Goal: Find specific page/section: Find specific page/section

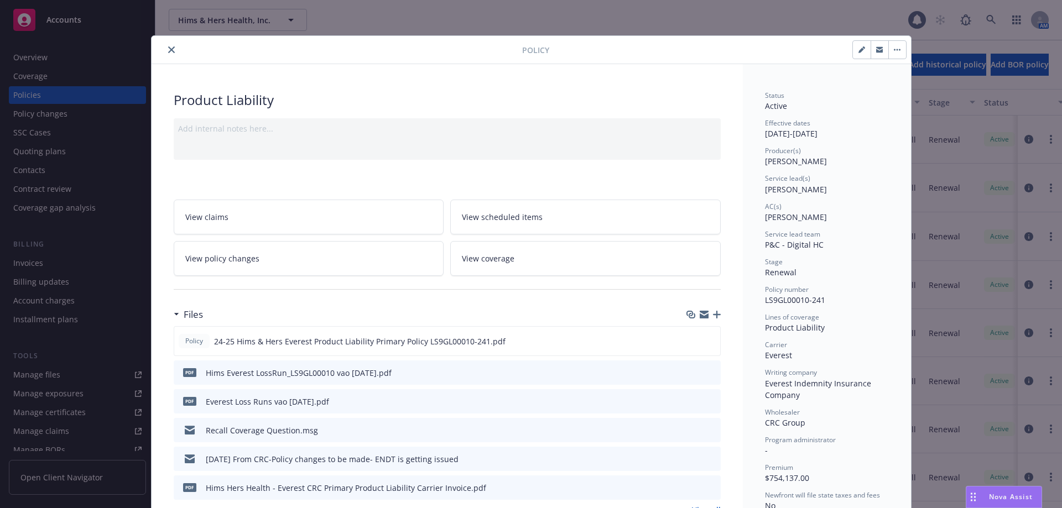
click at [168, 47] on icon "close" at bounding box center [171, 49] width 7 height 7
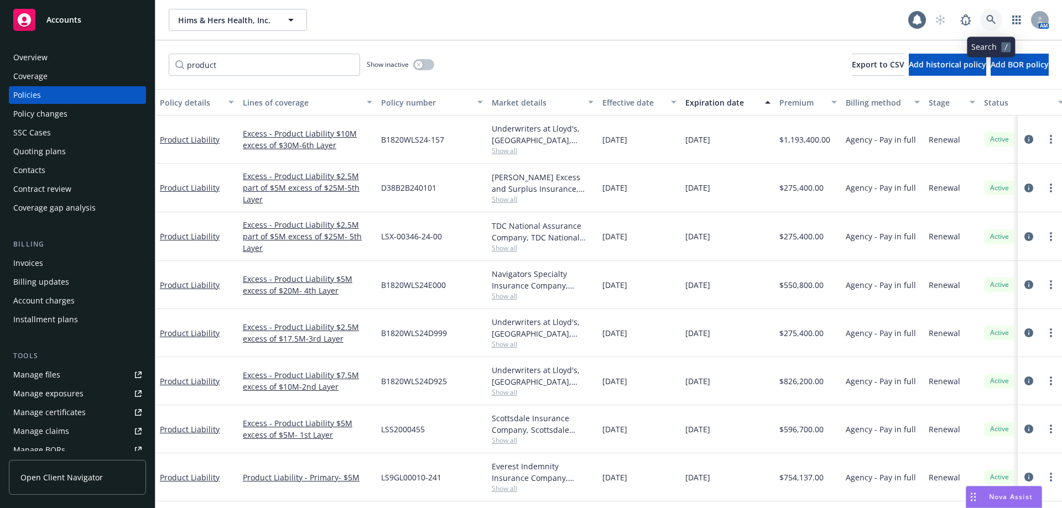
click at [998, 16] on link at bounding box center [991, 20] width 22 height 22
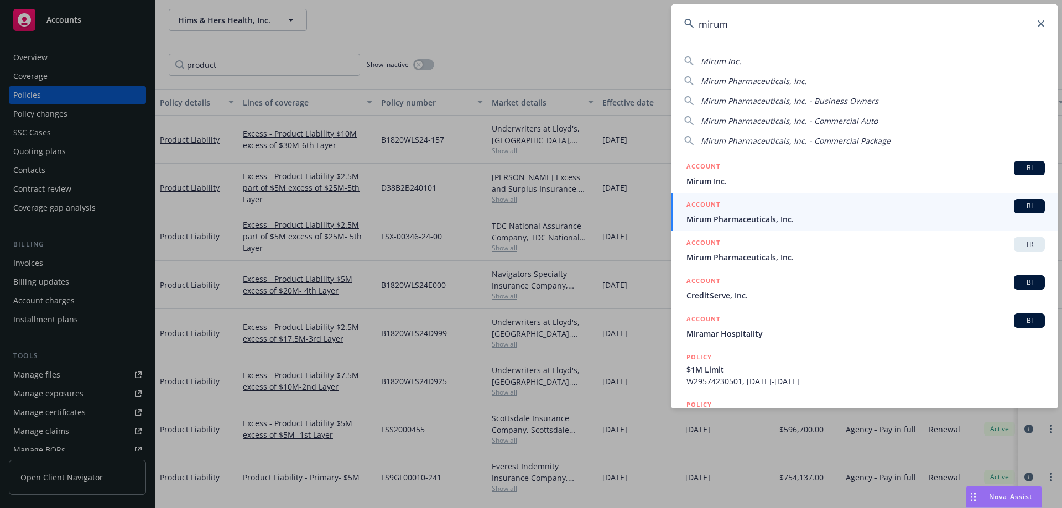
type input "mirum"
click at [742, 212] on div "ACCOUNT BI" at bounding box center [865, 206] width 358 height 14
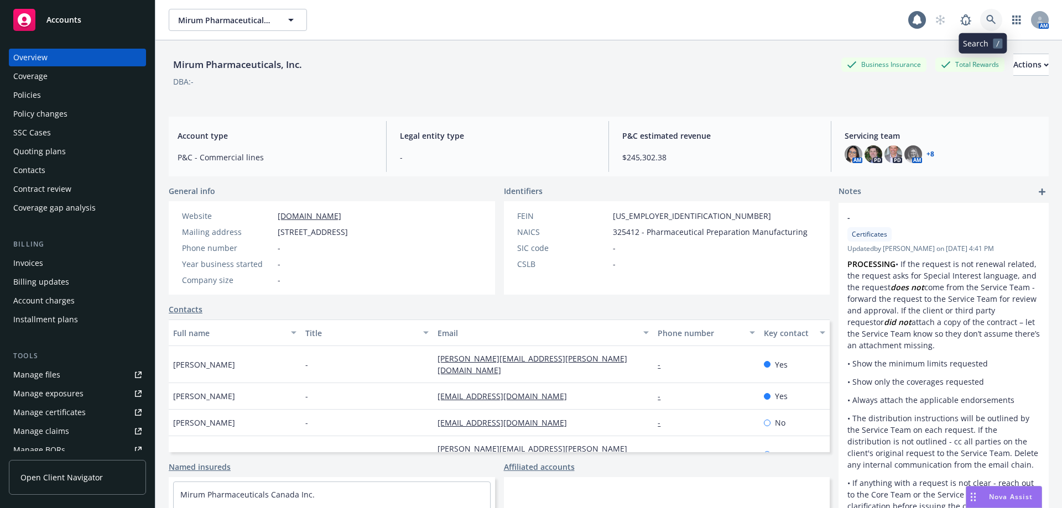
click at [981, 25] on link at bounding box center [991, 20] width 22 height 22
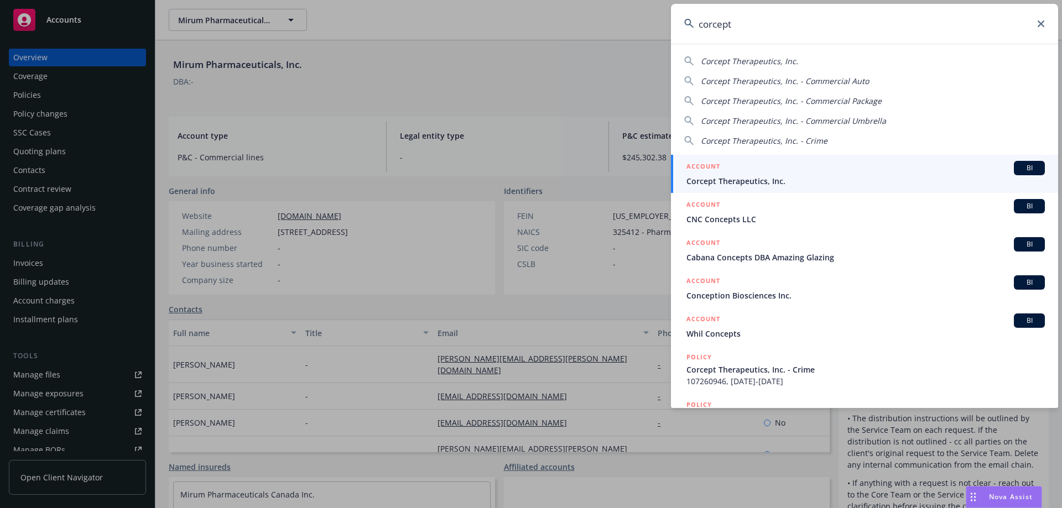
type input "corcept"
click at [819, 170] on div "ACCOUNT BI" at bounding box center [865, 168] width 358 height 14
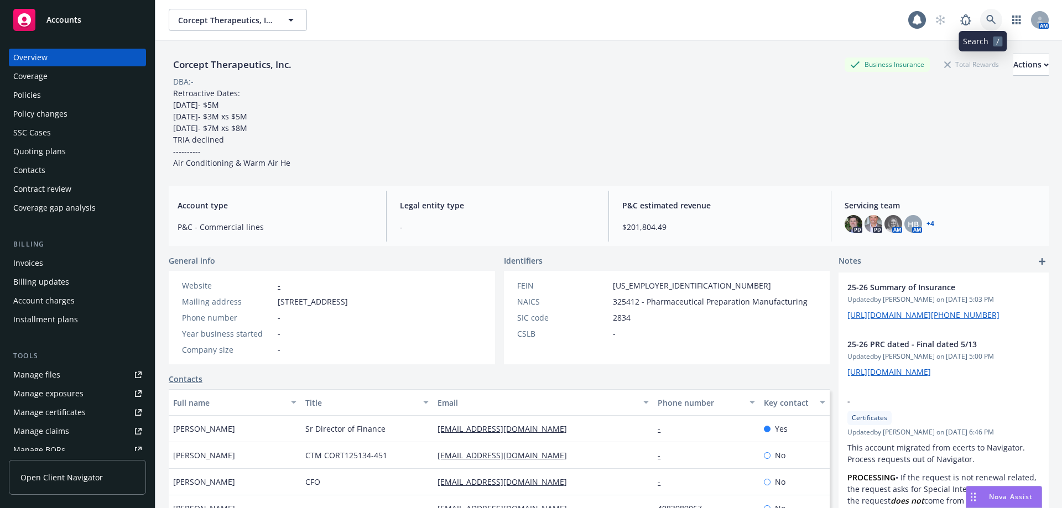
click at [986, 18] on icon at bounding box center [991, 20] width 10 height 10
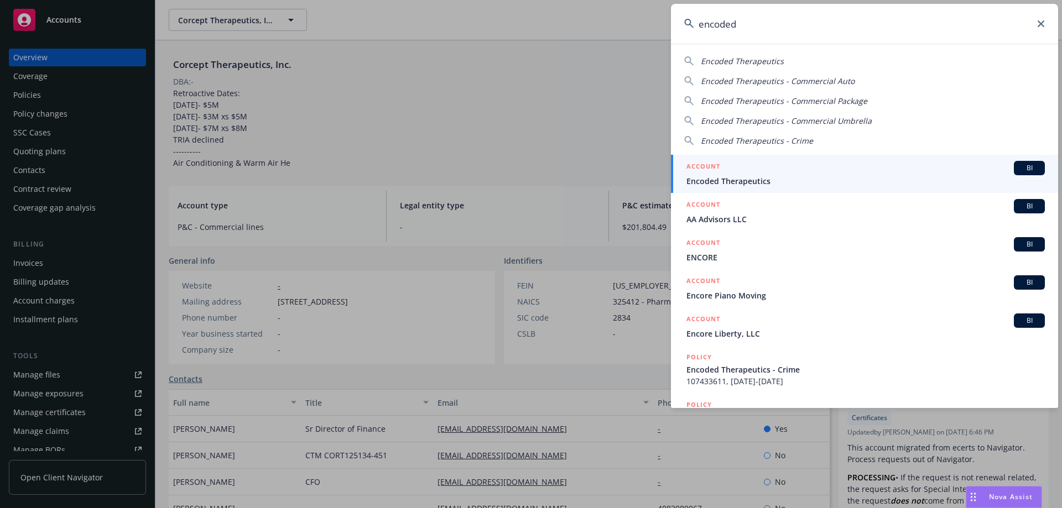
type input "encoded"
click at [790, 179] on span "Encoded Therapeutics" at bounding box center [865, 181] width 358 height 12
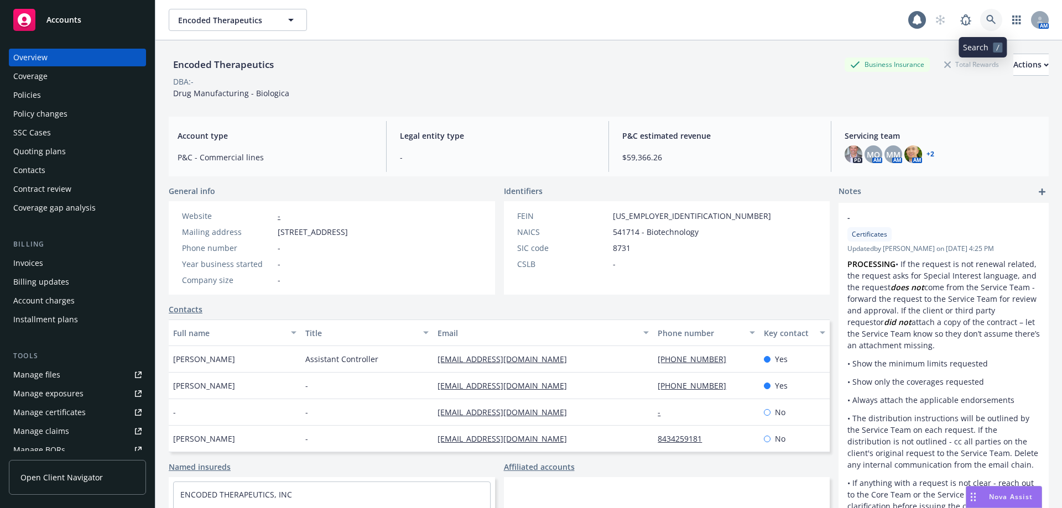
click at [987, 19] on icon at bounding box center [991, 20] width 10 height 10
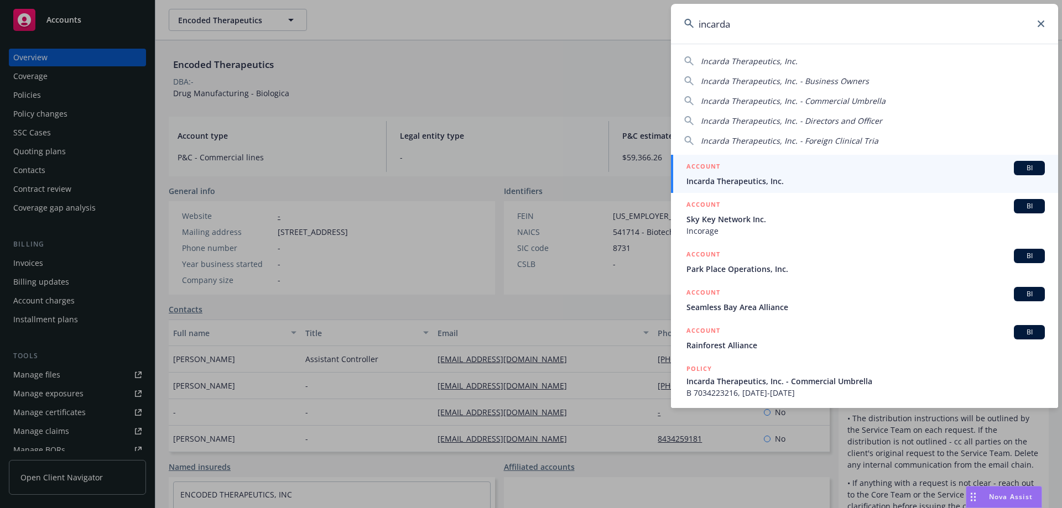
type input "incarda"
click at [821, 171] on div "ACCOUNT BI" at bounding box center [865, 168] width 358 height 14
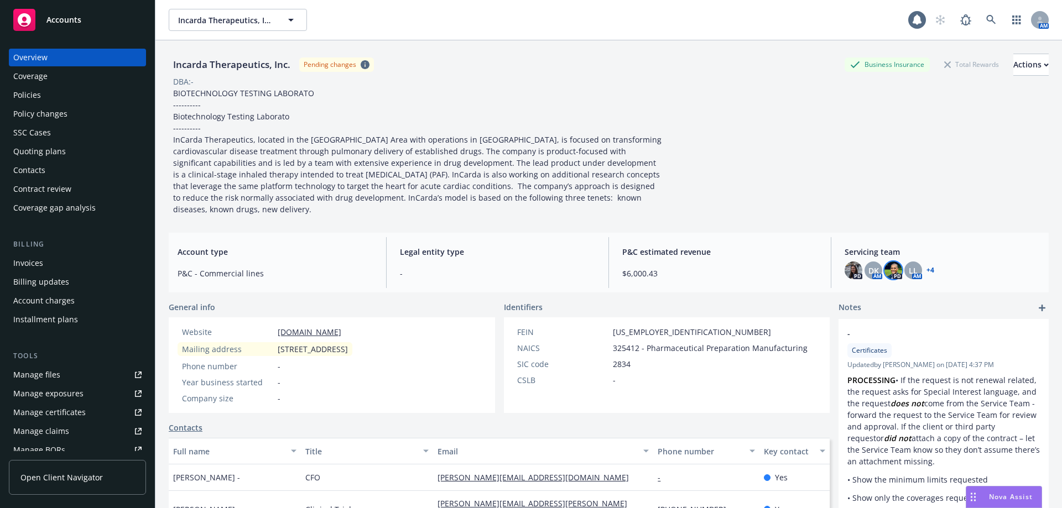
click at [895, 273] on img at bounding box center [893, 271] width 18 height 18
click at [986, 19] on icon at bounding box center [991, 20] width 10 height 10
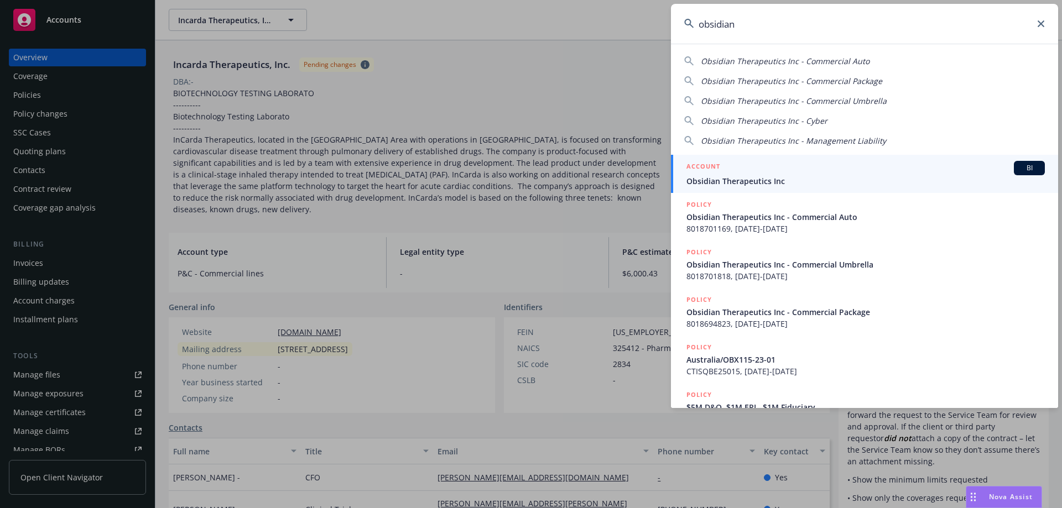
type input "obsidian"
click at [835, 180] on span "Obsidian Therapeutics Inc" at bounding box center [865, 181] width 358 height 12
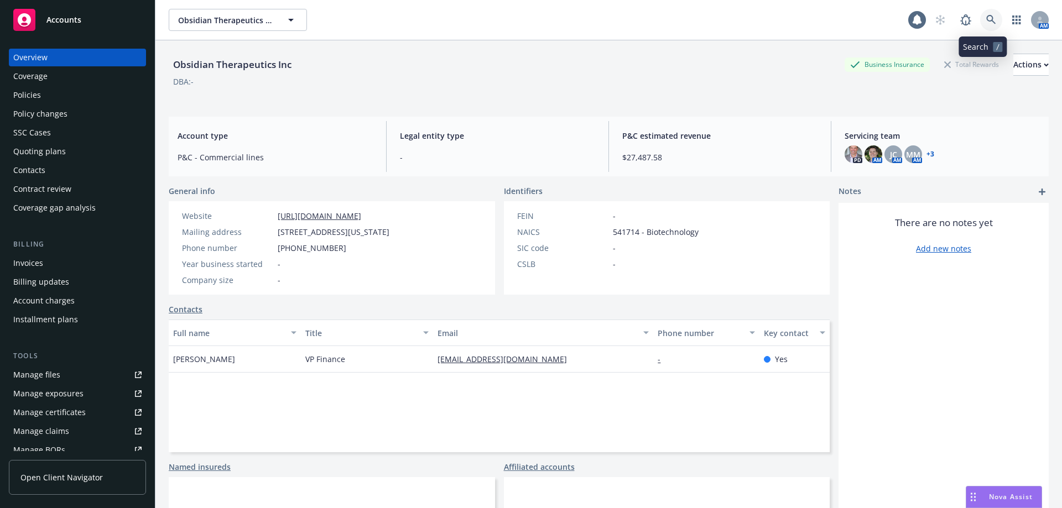
click at [986, 19] on icon at bounding box center [990, 19] width 9 height 9
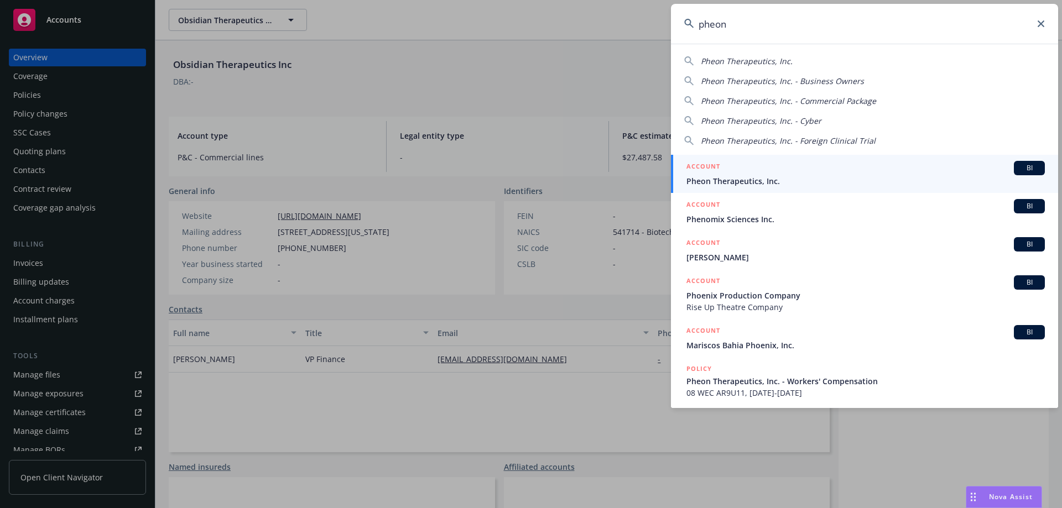
type input "pheon"
click at [817, 164] on div "ACCOUNT BI" at bounding box center [865, 168] width 358 height 14
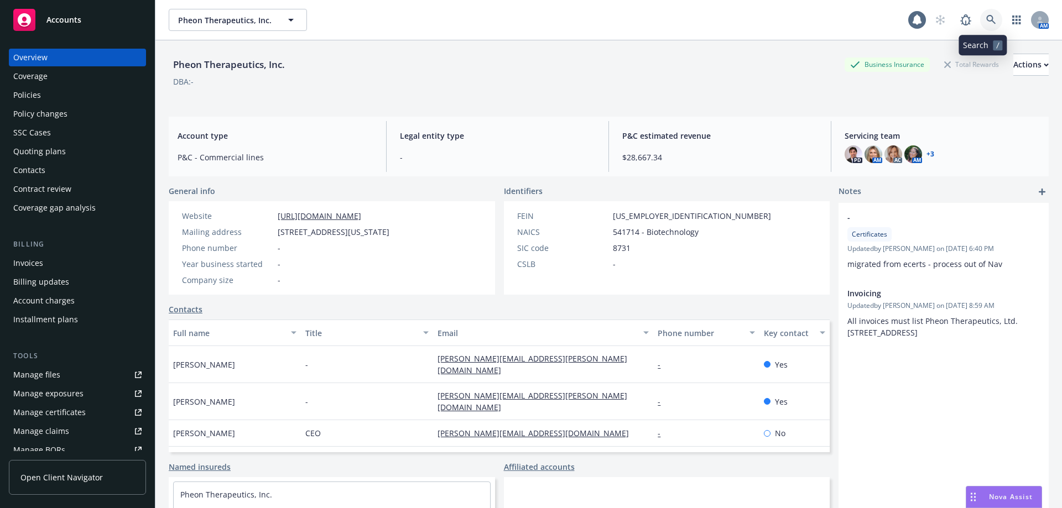
click at [987, 20] on icon at bounding box center [991, 20] width 10 height 10
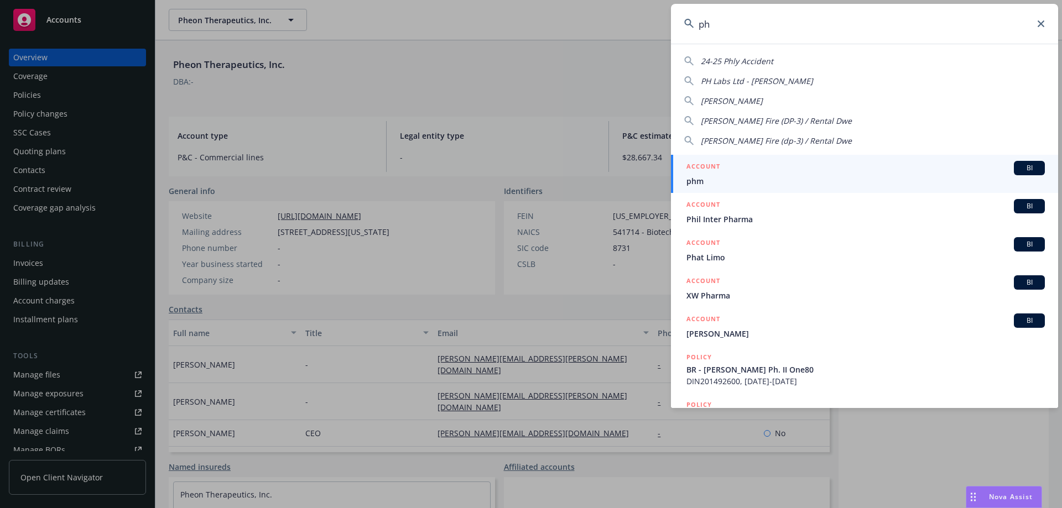
type input "p"
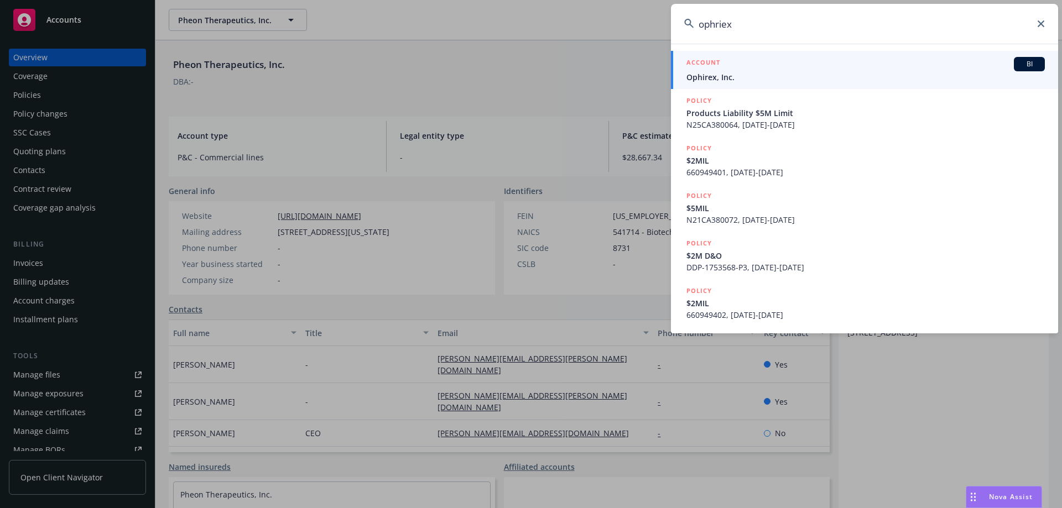
type input "ophriex"
click at [888, 72] on span "Ophirex, Inc." at bounding box center [865, 77] width 358 height 12
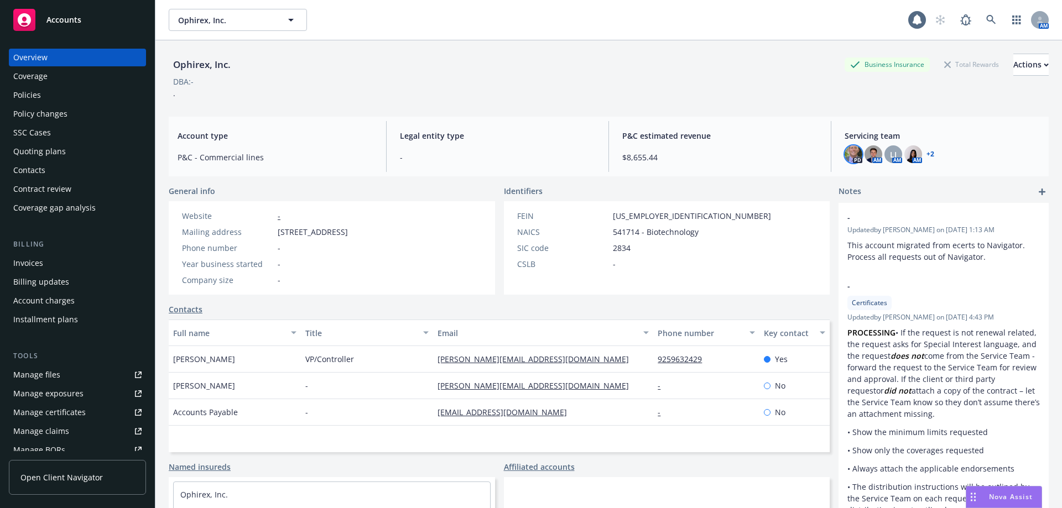
click at [852, 152] on img at bounding box center [854, 154] width 18 height 18
click at [75, 95] on div "Policies" at bounding box center [77, 95] width 128 height 18
